Goal: Information Seeking & Learning: Learn about a topic

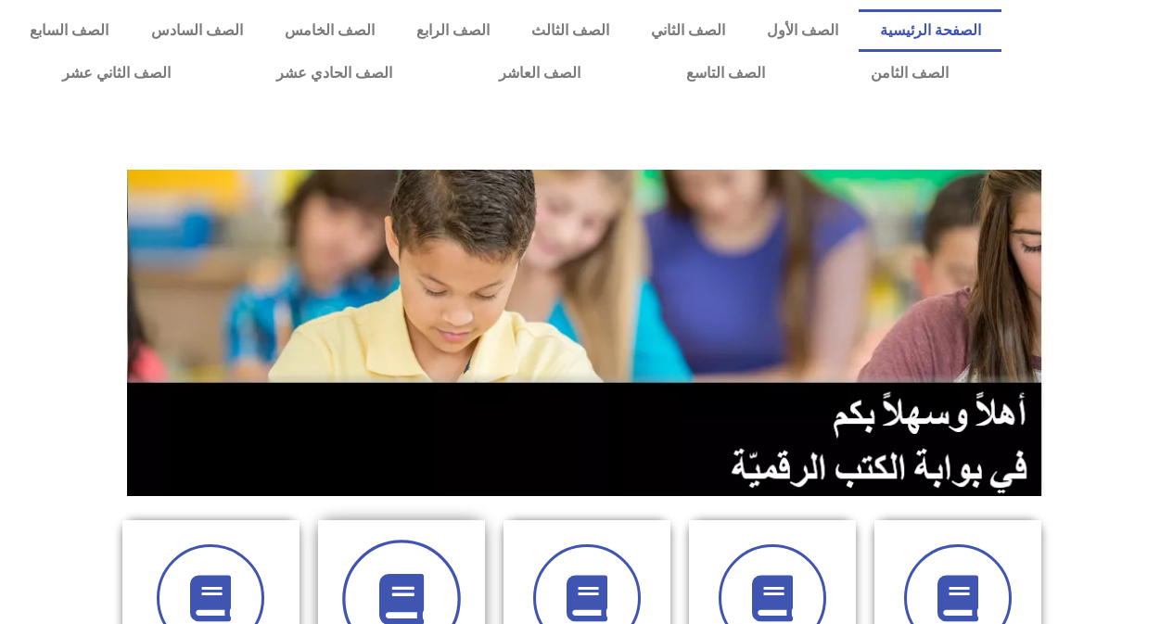
click at [389, 575] on icon at bounding box center [401, 599] width 51 height 51
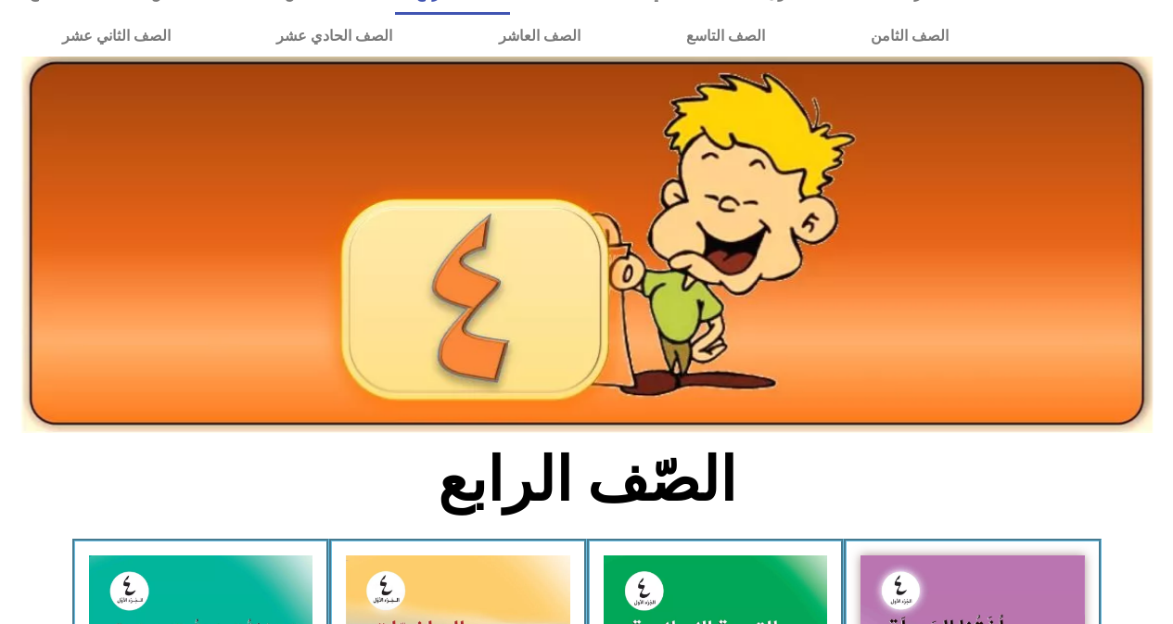
scroll to position [148, 0]
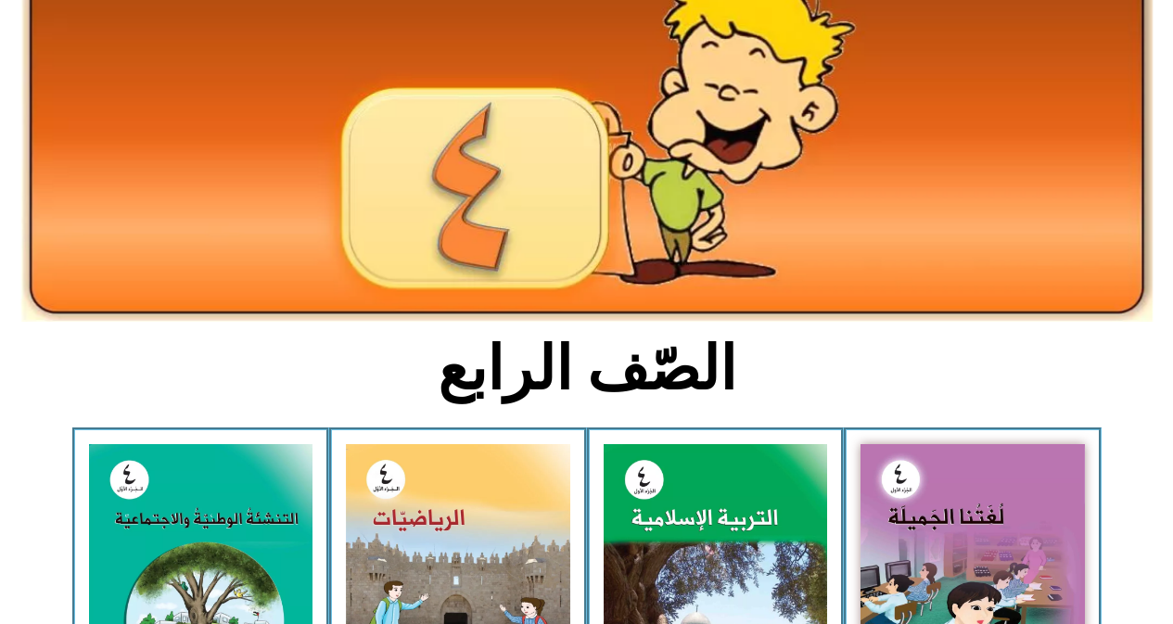
click at [389, 575] on img at bounding box center [458, 584] width 224 height 281
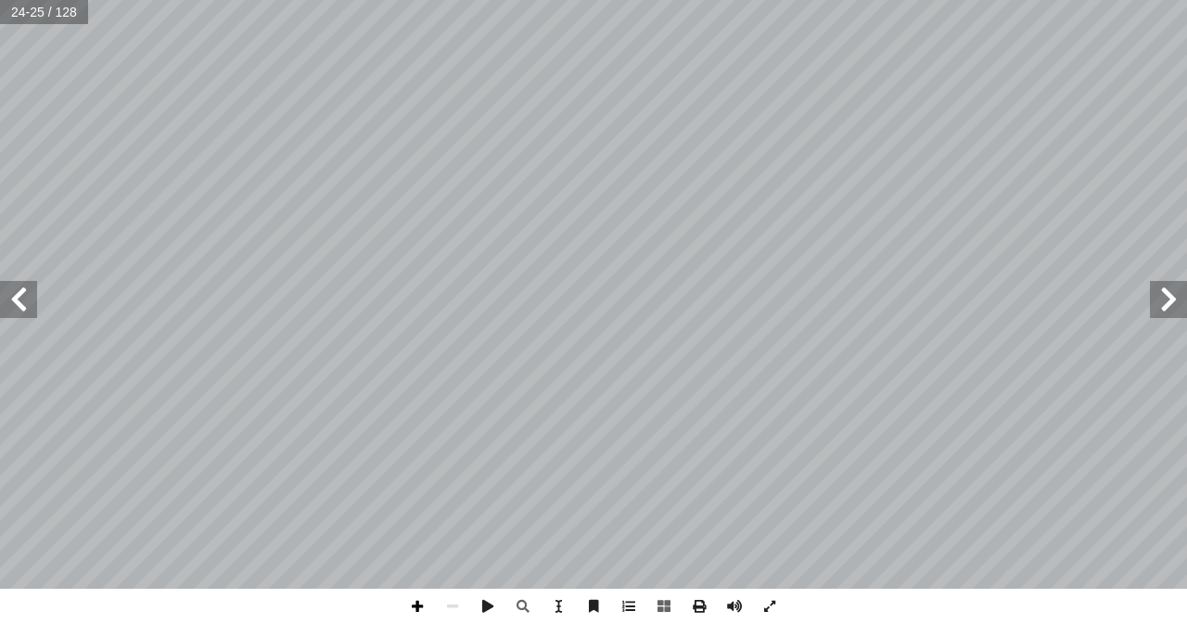
click at [420, 609] on span at bounding box center [417, 606] width 35 height 35
click at [422, 608] on span at bounding box center [417, 606] width 35 height 35
